Goal: Information Seeking & Learning: Find specific fact

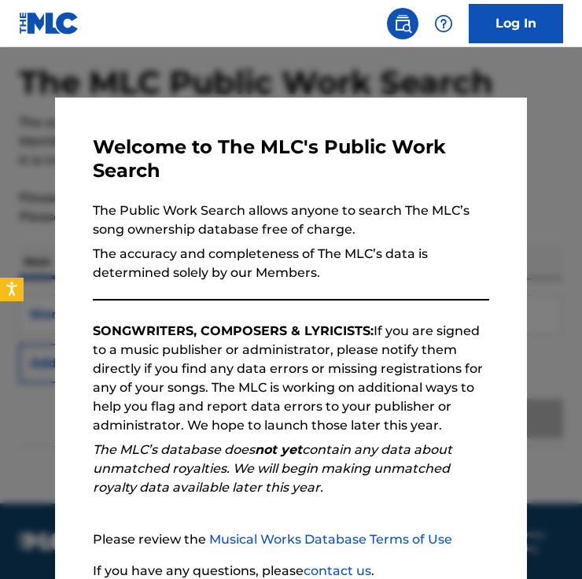
scroll to position [132, 0]
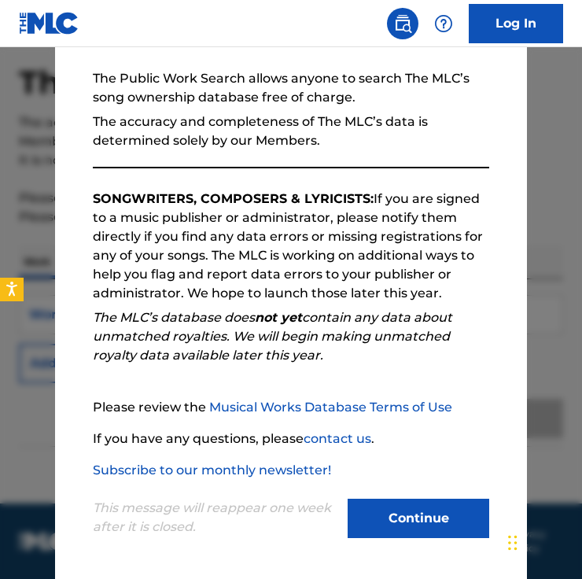
click at [421, 496] on div "This message will reappear one week after it is closed. Continue" at bounding box center [291, 511] width 396 height 62
click at [418, 515] on button "Continue" at bounding box center [418, 517] width 142 height 39
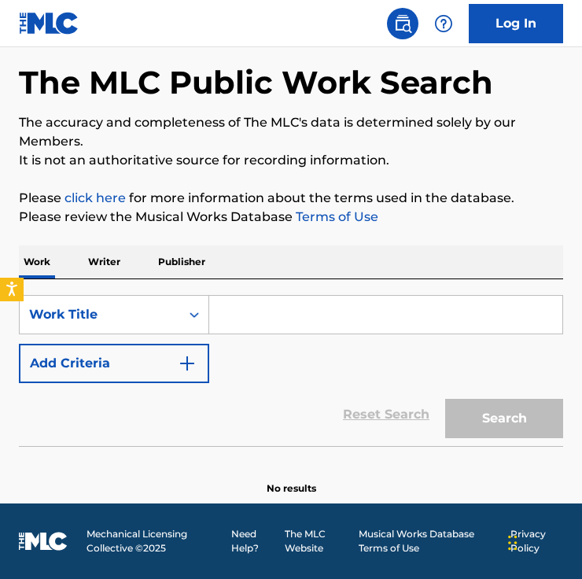
click at [275, 311] on input "Search Form" at bounding box center [385, 315] width 353 height 38
paste input "tears"
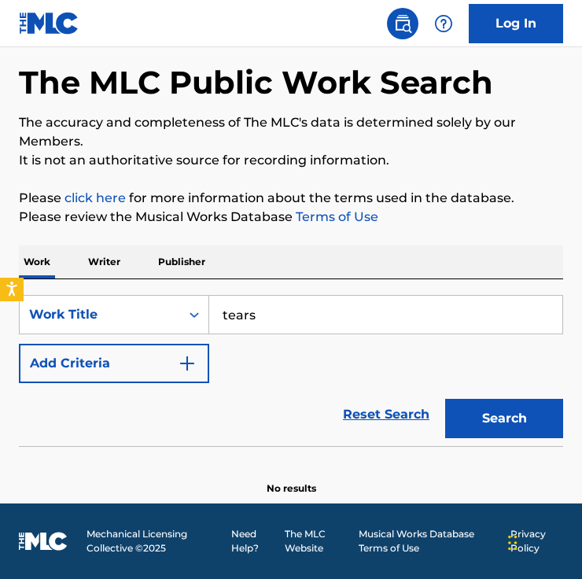
type input "tears"
click at [162, 373] on button "Add Criteria" at bounding box center [114, 363] width 190 height 39
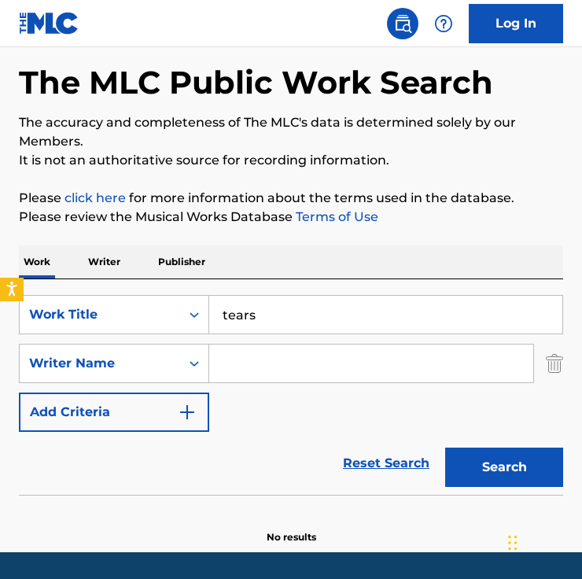
click at [236, 366] on input "Search Form" at bounding box center [371, 363] width 324 height 38
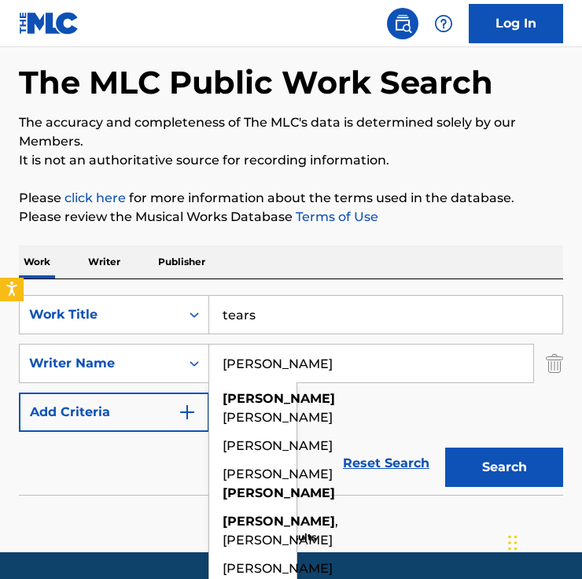
type input "[PERSON_NAME]"
click at [445, 447] on button "Search" at bounding box center [504, 466] width 118 height 39
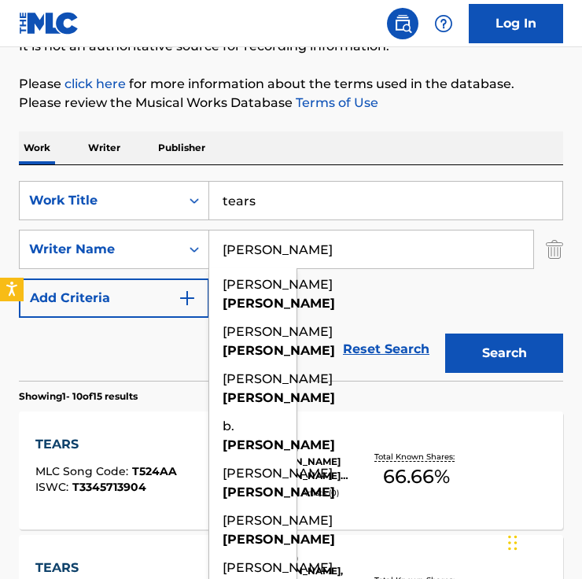
scroll to position [302, 0]
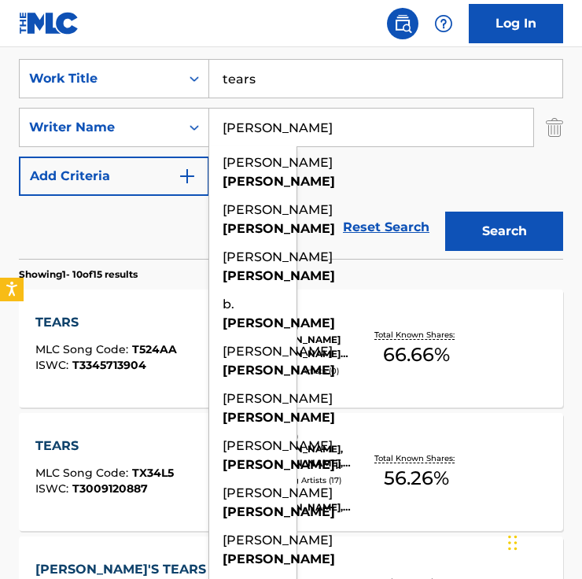
click at [116, 231] on div "Reset Search Search" at bounding box center [291, 227] width 544 height 63
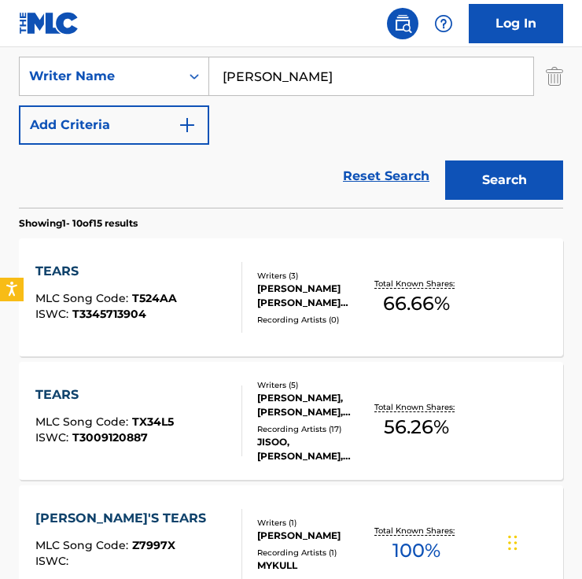
scroll to position [380, 0]
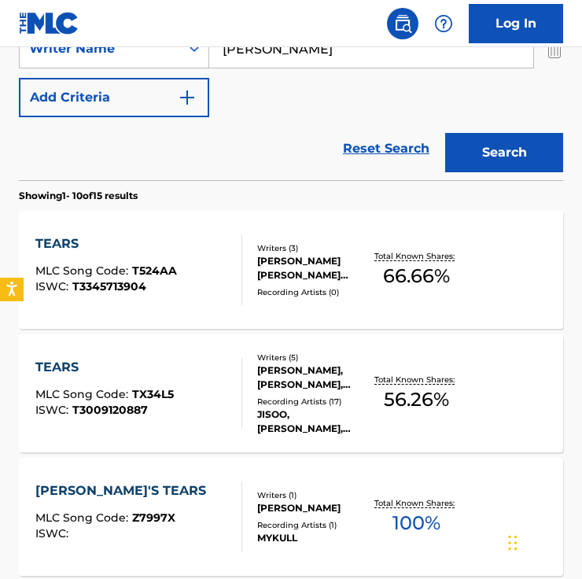
click at [313, 276] on div "[PERSON_NAME] [PERSON_NAME] [PERSON_NAME], [PERSON_NAME]" at bounding box center [314, 268] width 114 height 28
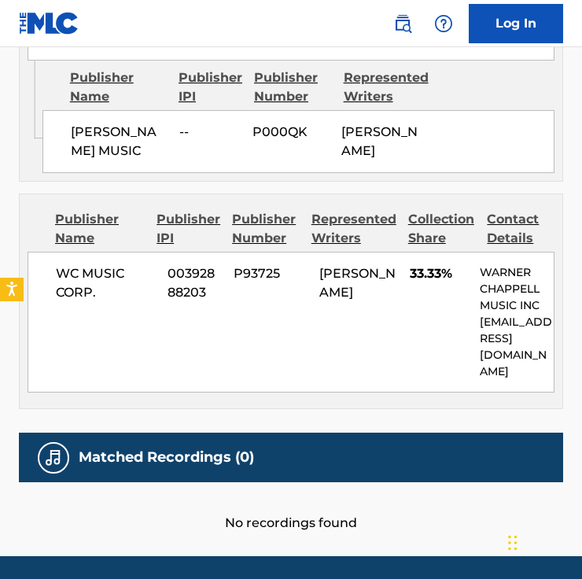
scroll to position [1076, 0]
